Goal: Task Accomplishment & Management: Manage account settings

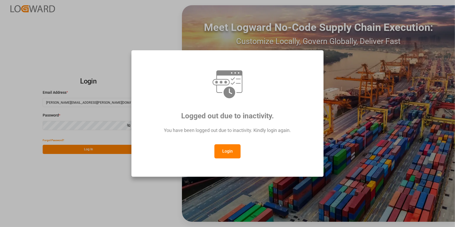
click at [231, 152] on button "Login" at bounding box center [228, 151] width 26 height 14
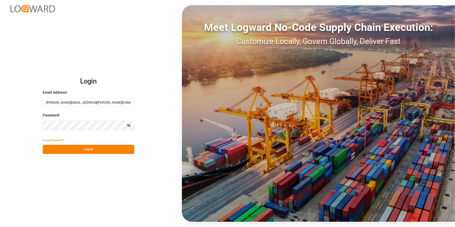
drag, startPoint x: 102, startPoint y: 146, endPoint x: 110, endPoint y: 147, distance: 8.2
click at [102, 146] on button "Log In" at bounding box center [89, 149] width 92 height 9
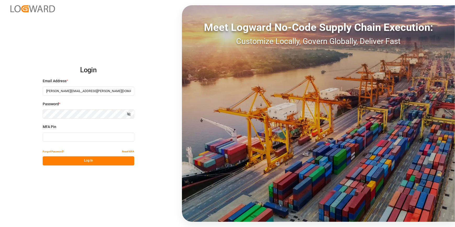
click at [74, 137] on input at bounding box center [89, 137] width 92 height 9
type input "112750"
click at [94, 164] on button "Log In" at bounding box center [89, 160] width 92 height 9
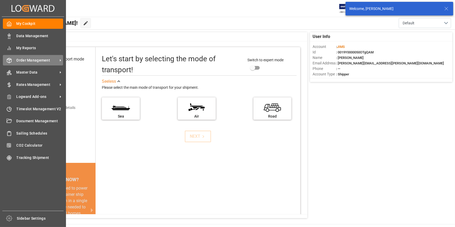
click at [31, 61] on span "Order Management" at bounding box center [37, 61] width 41 height 6
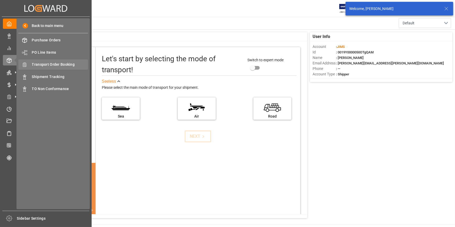
click at [63, 63] on span "Transport Order Booking" at bounding box center [60, 65] width 56 height 6
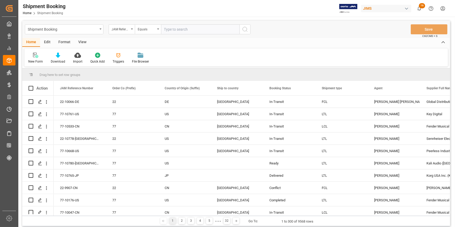
click at [168, 29] on input "text" at bounding box center [200, 29] width 79 height 10
type input "22-10434-DE"
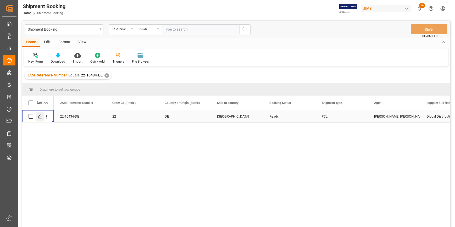
click at [41, 115] on icon "Press SPACE to select this row." at bounding box center [40, 116] width 4 height 4
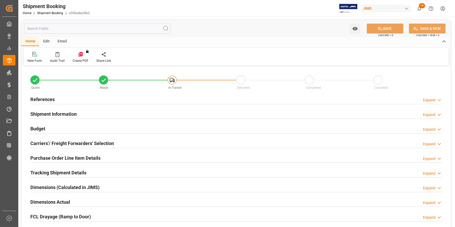
type input "1"
type input "61"
type input "19352.0275"
type input "4632.8884"
type input "5500"
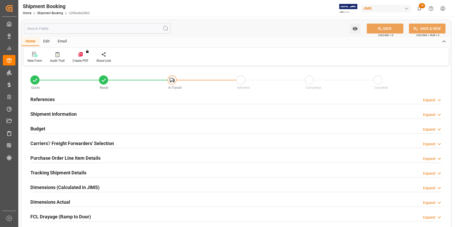
type input "75844.12"
type input "[DATE]"
click at [65, 98] on div "References Expand" at bounding box center [236, 99] width 412 height 10
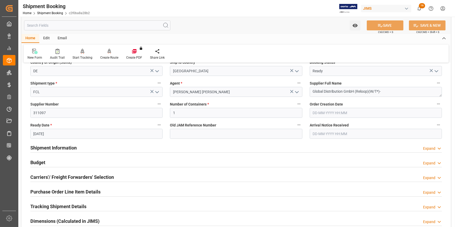
scroll to position [71, 0]
click at [112, 145] on div "Shipment Information Expand" at bounding box center [236, 147] width 412 height 10
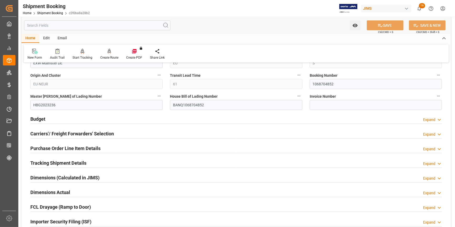
scroll to position [333, 0]
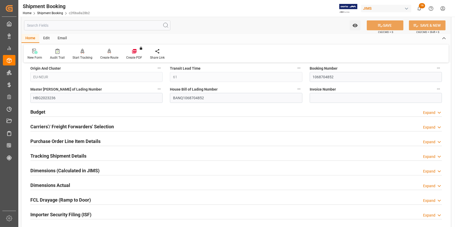
click at [99, 113] on div "Budget Expand" at bounding box center [236, 112] width 412 height 10
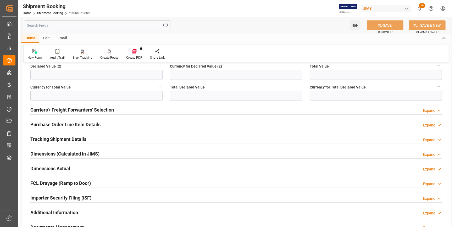
scroll to position [476, 0]
click at [95, 139] on div "Tracking Shipment Details Expand" at bounding box center [236, 138] width 412 height 10
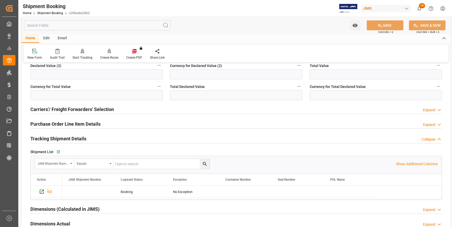
scroll to position [500, 0]
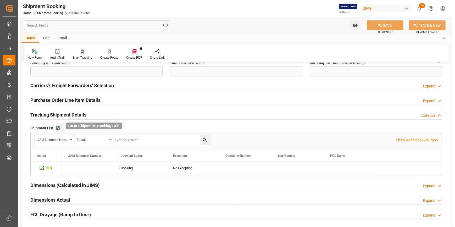
click at [58, 127] on icon "button" at bounding box center [57, 128] width 3 height 3
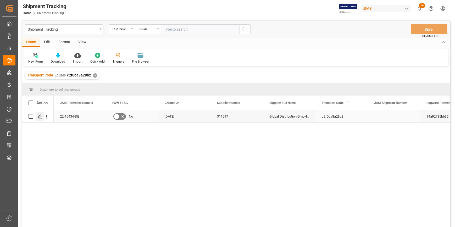
click at [41, 117] on icon "Press SPACE to select this row." at bounding box center [40, 116] width 4 height 4
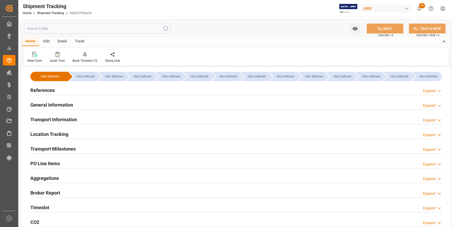
click at [79, 92] on div "References Expand" at bounding box center [236, 90] width 412 height 10
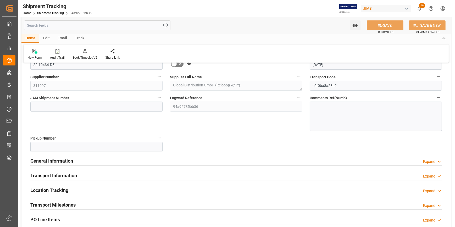
scroll to position [47, 0]
click at [142, 162] on div "General Information Expand" at bounding box center [236, 160] width 412 height 10
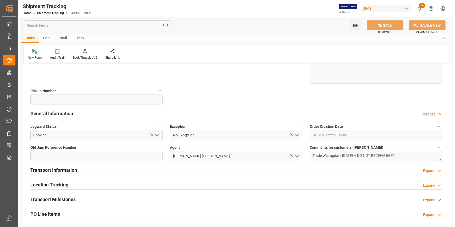
scroll to position [95, 0]
click at [111, 170] on div "Transport Information Expand" at bounding box center [236, 169] width 412 height 10
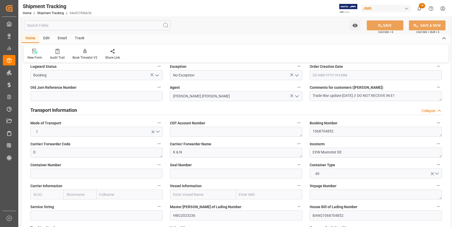
scroll to position [167, 0]
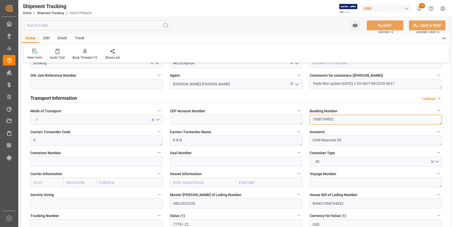
click at [324, 120] on textarea "1068704852" at bounding box center [376, 120] width 132 height 10
click at [84, 160] on input at bounding box center [96, 162] width 132 height 10
paste input "APZU3457598"
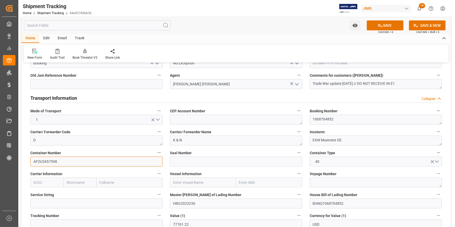
type input "APZU3457598"
click at [194, 163] on input at bounding box center [236, 162] width 132 height 10
paste input "1974476"
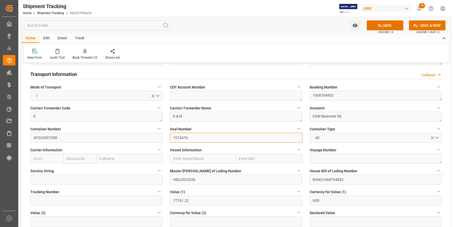
type input "1974476"
click at [47, 160] on input "text" at bounding box center [46, 159] width 33 height 10
paste input "CMDU"
type input "CMDU"
drag, startPoint x: 37, startPoint y: 168, endPoint x: 42, endPoint y: 171, distance: 6.0
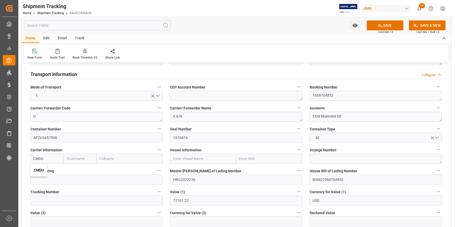
click at [38, 169] on b "CMDU" at bounding box center [39, 170] width 10 height 4
type input "CMACGM"
type input "CMA CGM Group"
type input "CMDU"
click at [190, 161] on input "text" at bounding box center [203, 159] width 66 height 10
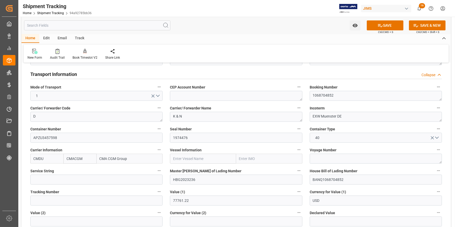
paste input "ONE TRITON"
type input "ONE TRITON"
click at [194, 171] on span "ONE TRITON - 9356713" at bounding box center [191, 170] width 37 height 4
type input "9356713"
type input "ONE TRITON"
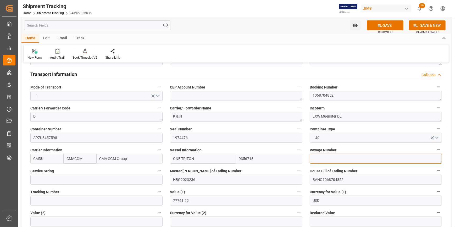
click at [314, 159] on textarea at bounding box center [376, 159] width 132 height 10
paste textarea "0NP2BW1MA"
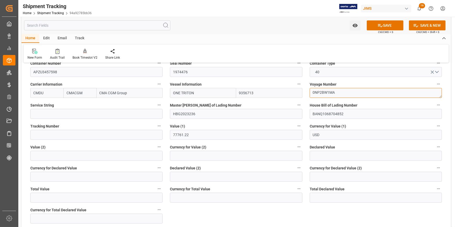
scroll to position [262, 0]
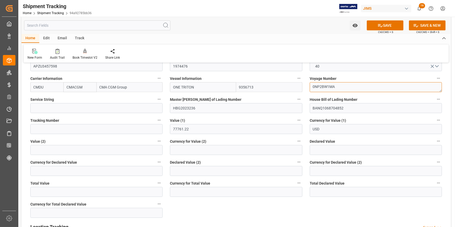
type textarea "0NP2BW1MA"
drag, startPoint x: 190, startPoint y: 128, endPoint x: 160, endPoint y: 127, distance: 30.7
click at [160, 127] on div "--Not Defined-- --Not Defined-- --Not Defined-- --Not Defined-- --Not Defined--…" at bounding box center [236, 73] width 430 height 537
type input "76025.30"
click at [381, 26] on icon at bounding box center [380, 25] width 5 height 3
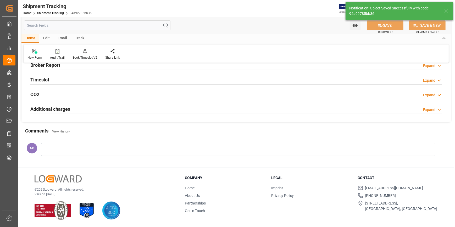
scroll to position [0, 0]
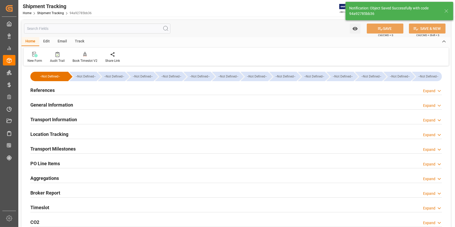
click at [110, 148] on div "Transport Milestones Expand" at bounding box center [236, 149] width 412 height 10
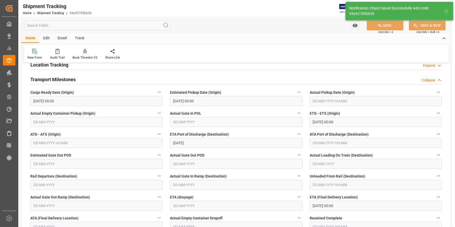
scroll to position [71, 0]
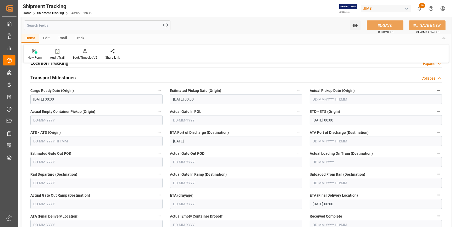
click at [320, 101] on input "text" at bounding box center [376, 99] width 132 height 10
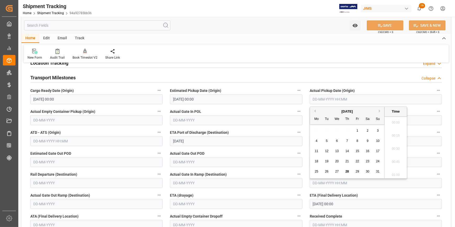
scroll to position [630, 0]
click at [318, 172] on span "25" at bounding box center [316, 172] width 3 height 4
type input "25-08-2025 00:00"
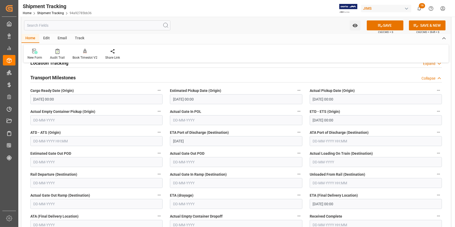
click at [260, 149] on div "Actual Gate Out POD" at bounding box center [236, 158] width 140 height 21
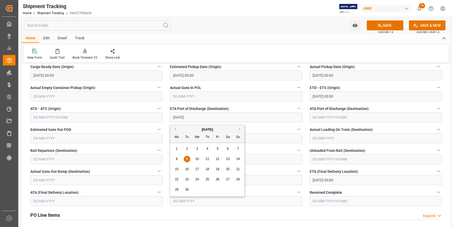
click at [194, 118] on input "09-09-2025" at bounding box center [236, 117] width 132 height 10
click at [218, 160] on span "12" at bounding box center [217, 159] width 3 height 4
type input "12-09-2025"
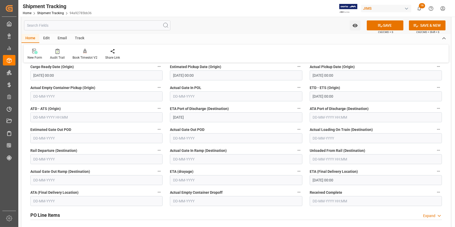
click at [245, 130] on label "Actual Gate Out POD" at bounding box center [236, 129] width 132 height 7
click at [296, 130] on button "Actual Gate Out POD" at bounding box center [299, 129] width 7 height 7
click at [335, 179] on div at bounding box center [227, 113] width 455 height 227
click at [382, 27] on icon at bounding box center [381, 26] width 6 height 6
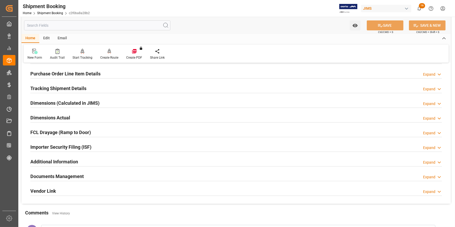
scroll to position [95, 0]
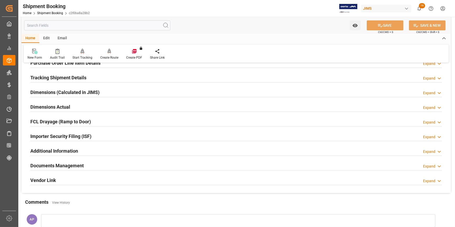
click at [107, 134] on div "Importer Security Filing (ISF) Expand" at bounding box center [236, 136] width 412 height 10
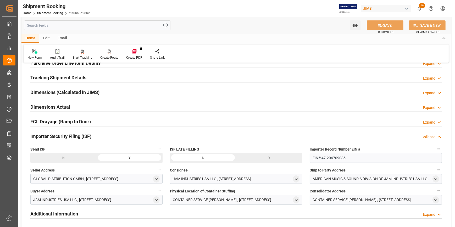
click at [110, 134] on div "Importer Security Filing (ISF) Collapse" at bounding box center [236, 136] width 412 height 10
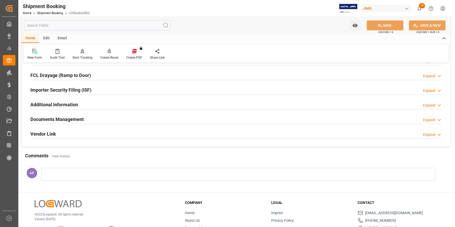
scroll to position [143, 0]
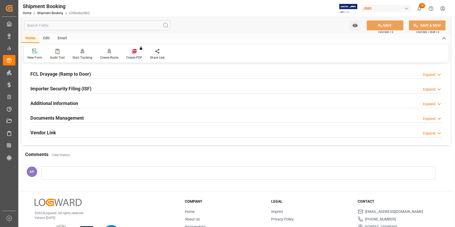
drag, startPoint x: 97, startPoint y: 119, endPoint x: 112, endPoint y: 126, distance: 16.5
click at [97, 118] on div "Documents Management Expand" at bounding box center [236, 118] width 412 height 10
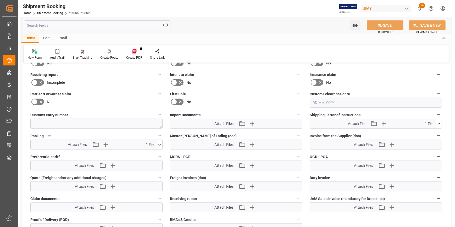
scroll to position [238, 0]
click at [251, 121] on icon "button" at bounding box center [252, 123] width 8 height 8
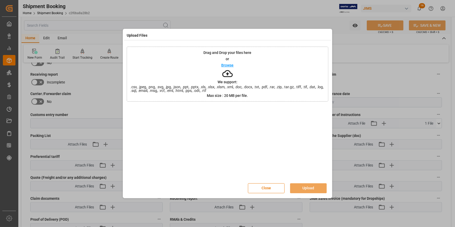
click at [223, 65] on p "Browse" at bounding box center [228, 65] width 12 height 4
click at [315, 185] on button "Upload" at bounding box center [308, 188] width 37 height 10
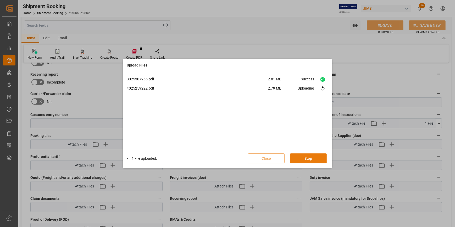
click at [312, 157] on button "Stop" at bounding box center [308, 159] width 37 height 10
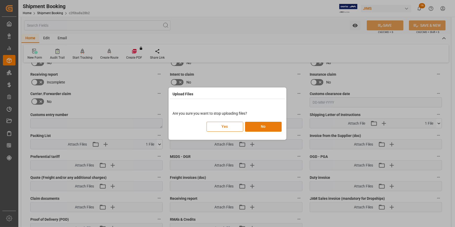
click at [258, 128] on button "No" at bounding box center [263, 127] width 37 height 10
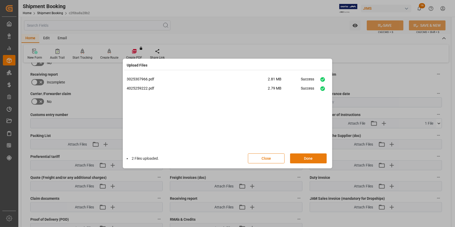
click at [305, 155] on button "Done" at bounding box center [308, 159] width 37 height 10
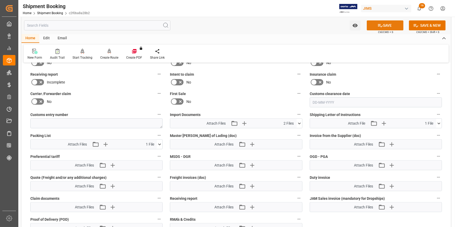
click at [388, 25] on button "SAVE" at bounding box center [385, 25] width 37 height 10
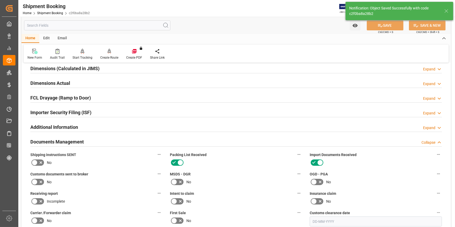
scroll to position [95, 0]
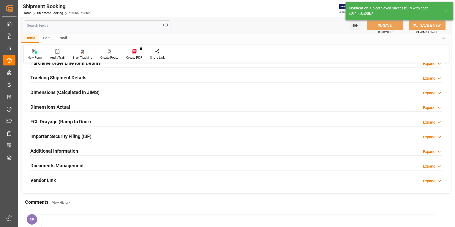
click at [95, 102] on div "Dimensions Actual Expand" at bounding box center [236, 107] width 412 height 10
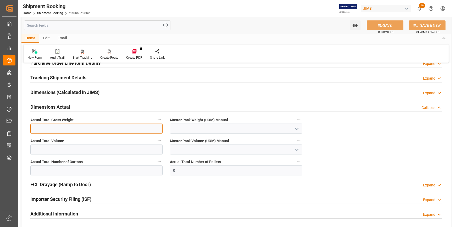
click at [55, 129] on input "text" at bounding box center [96, 129] width 132 height 10
type input "4618"
click at [298, 127] on icon "open menu" at bounding box center [297, 129] width 6 height 6
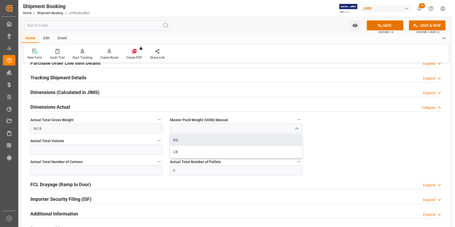
click at [235, 140] on div "KG" at bounding box center [236, 140] width 132 height 12
type input "KG"
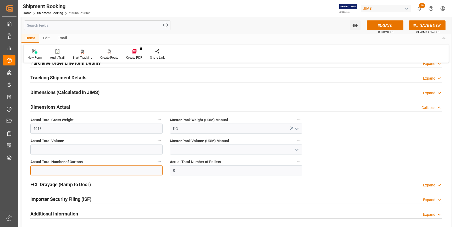
click at [59, 167] on input "text" at bounding box center [96, 171] width 132 height 10
type input "299"
click at [194, 170] on input "0" at bounding box center [236, 171] width 132 height 10
type input "12"
click at [391, 26] on button "SAVE" at bounding box center [385, 25] width 37 height 10
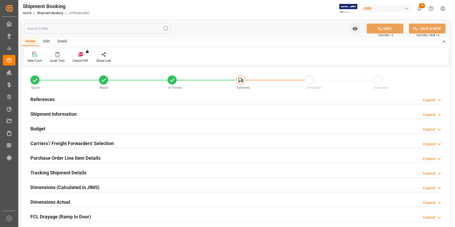
type input "0"
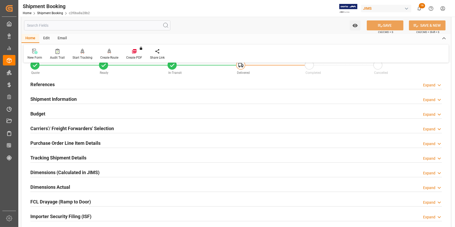
scroll to position [47, 0]
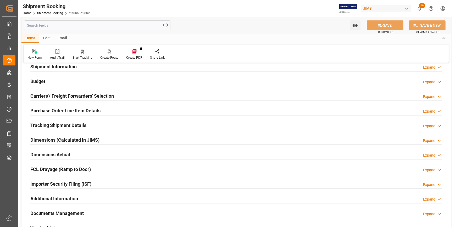
click at [88, 155] on div "Dimensions Actual Expand" at bounding box center [236, 154] width 412 height 10
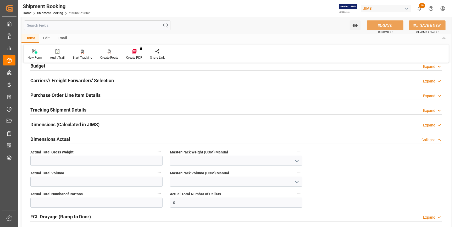
scroll to position [71, 0]
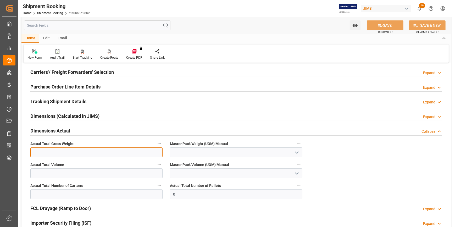
click at [42, 155] on input "text" at bounding box center [96, 152] width 132 height 10
type input "4618"
click at [298, 151] on icon "open menu" at bounding box center [297, 153] width 6 height 6
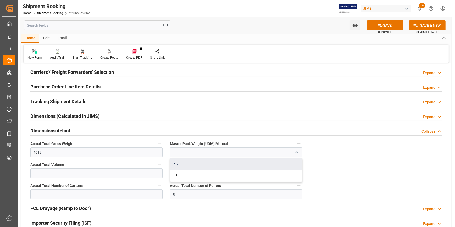
click at [226, 161] on div "KG" at bounding box center [236, 164] width 132 height 12
type input "KG"
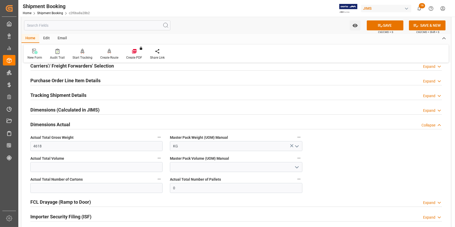
scroll to position [95, 0]
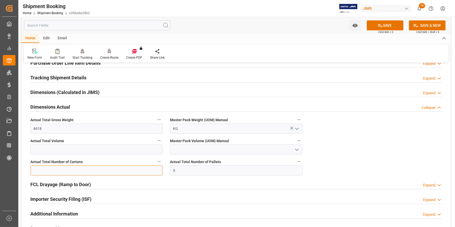
click at [77, 170] on input "text" at bounding box center [96, 171] width 132 height 10
type input "299"
drag, startPoint x: 180, startPoint y: 168, endPoint x: 165, endPoint y: 168, distance: 15.5
click at [165, 168] on div "Quote Ready In-Transit Delivered Completed Cancelled References Expand JAM Refe…" at bounding box center [236, 114] width 430 height 284
type input "12"
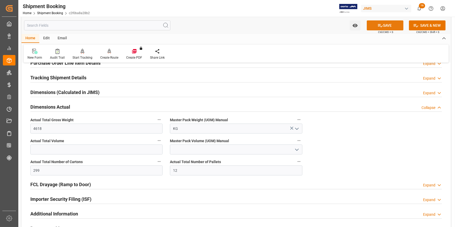
click at [385, 26] on button "SAVE" at bounding box center [385, 25] width 37 height 10
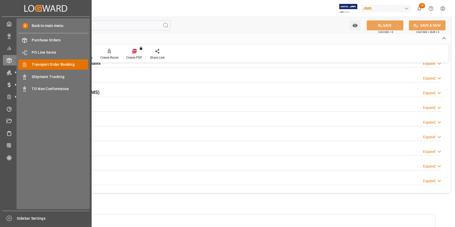
click at [52, 65] on span "Transport Order Booking" at bounding box center [60, 65] width 56 height 6
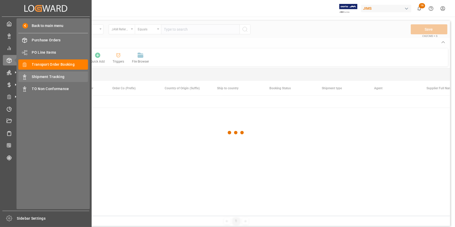
click at [47, 76] on span "Shipment Tracking" at bounding box center [60, 77] width 56 height 6
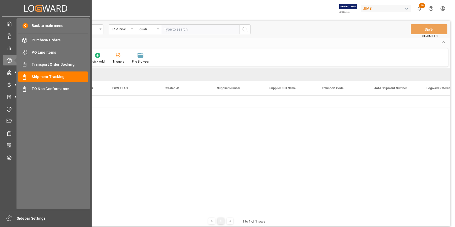
click at [48, 77] on span "Shipment Tracking" at bounding box center [60, 77] width 56 height 6
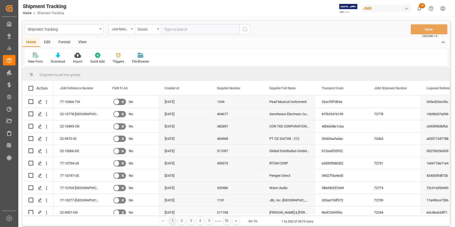
click at [172, 30] on input "text" at bounding box center [200, 29] width 79 height 10
paste input "22-10323-GB"
type input "22-10323-GB"
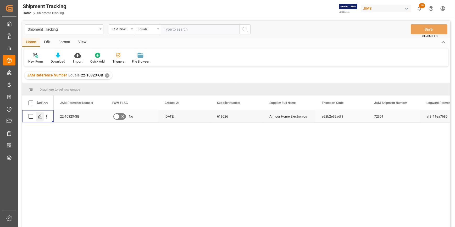
click at [41, 117] on icon "Press SPACE to select this row." at bounding box center [40, 116] width 4 height 4
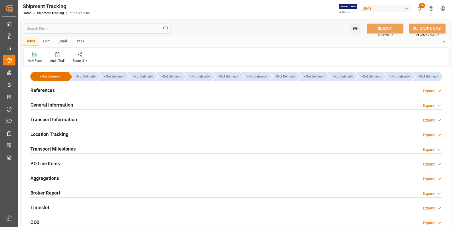
type input "30-07-2025"
click at [71, 91] on div "References Expand" at bounding box center [236, 90] width 412 height 10
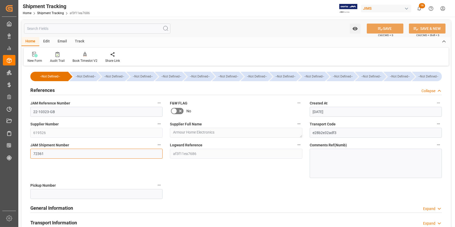
click at [49, 155] on input "72361" at bounding box center [96, 154] width 132 height 10
drag, startPoint x: 48, startPoint y: 155, endPoint x: 41, endPoint y: 154, distance: 7.6
click at [30, 152] on input "72361" at bounding box center [96, 154] width 132 height 10
paste input "779"
type input "72779"
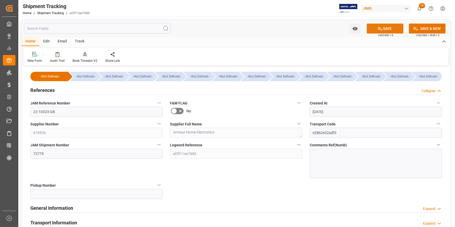
click at [384, 29] on button "SAVE" at bounding box center [385, 29] width 37 height 10
